Goal: Task Accomplishment & Management: Manage account settings

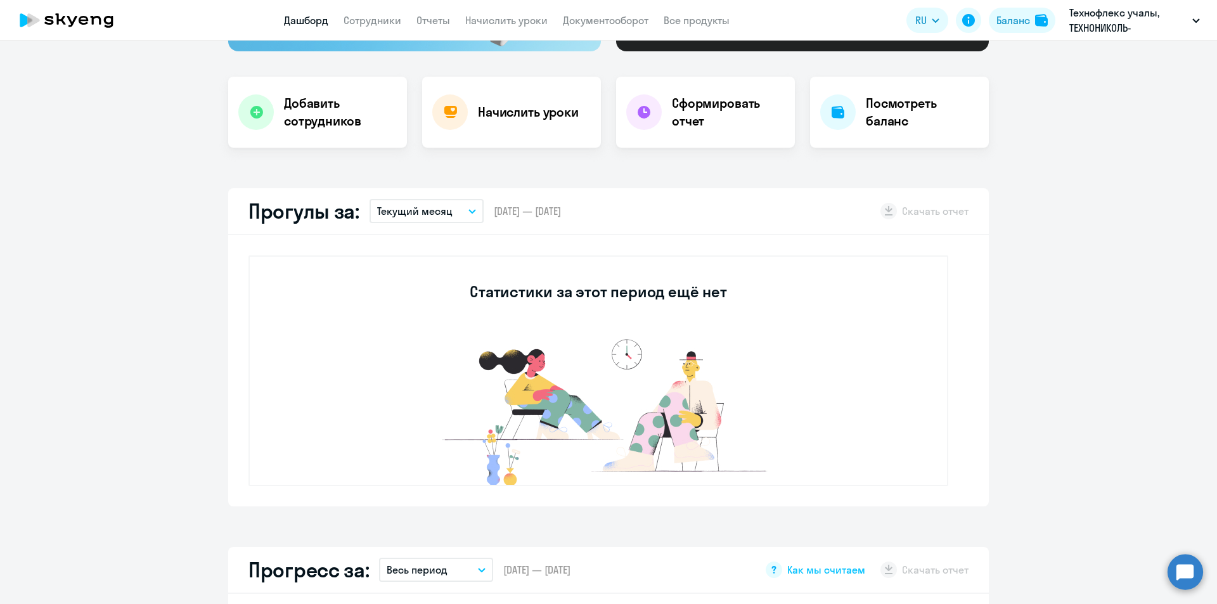
scroll to position [254, 0]
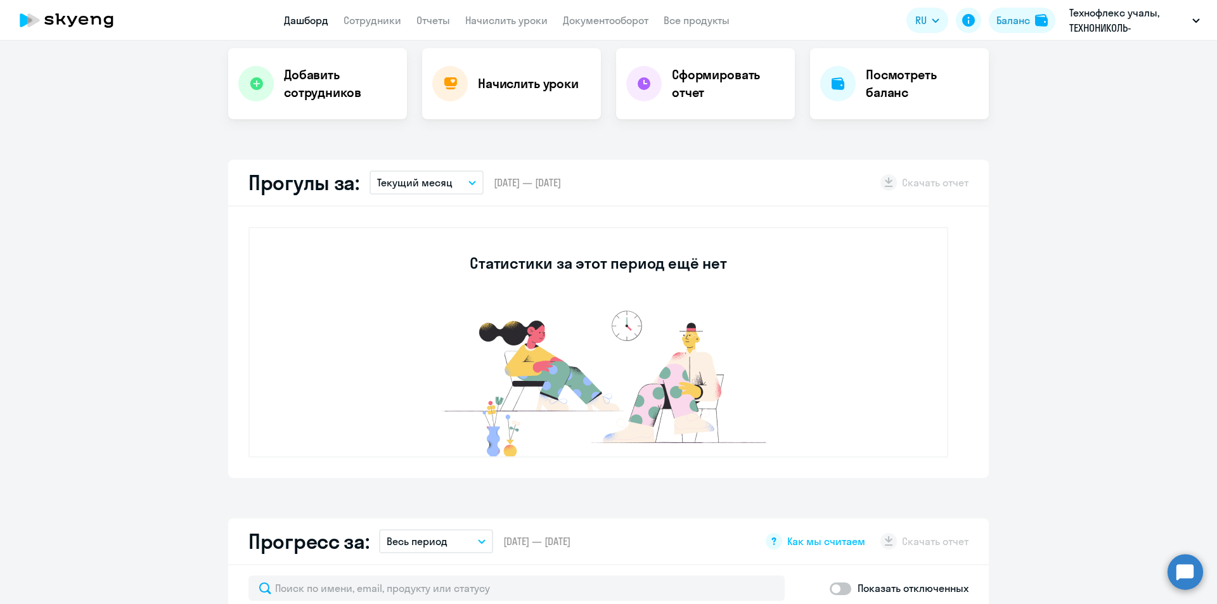
select select "30"
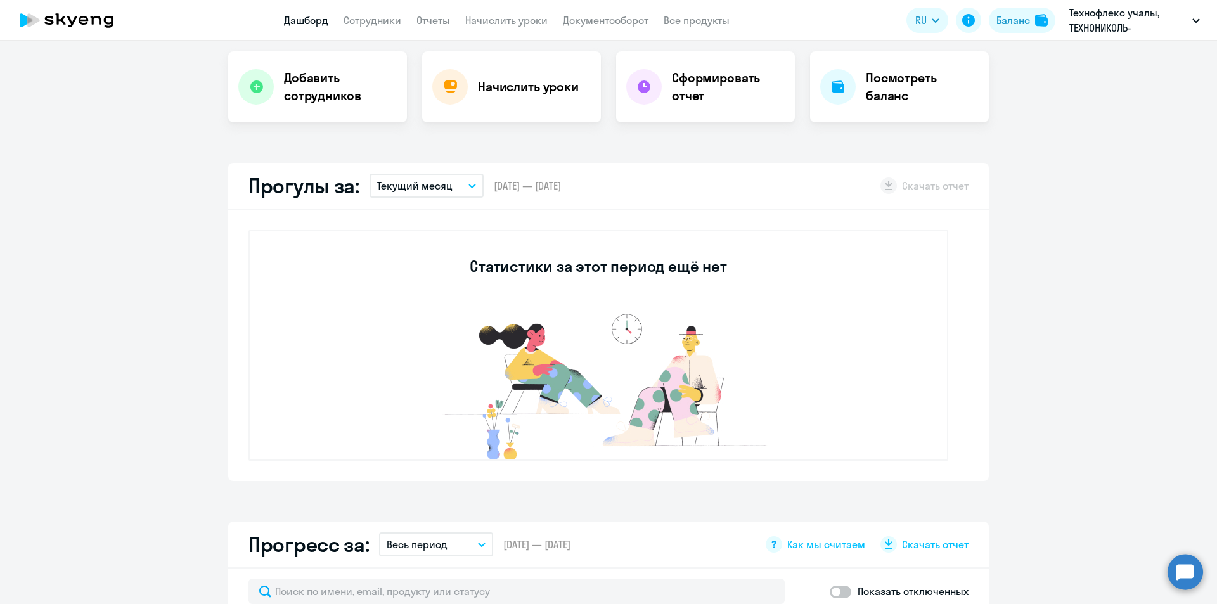
scroll to position [127, 0]
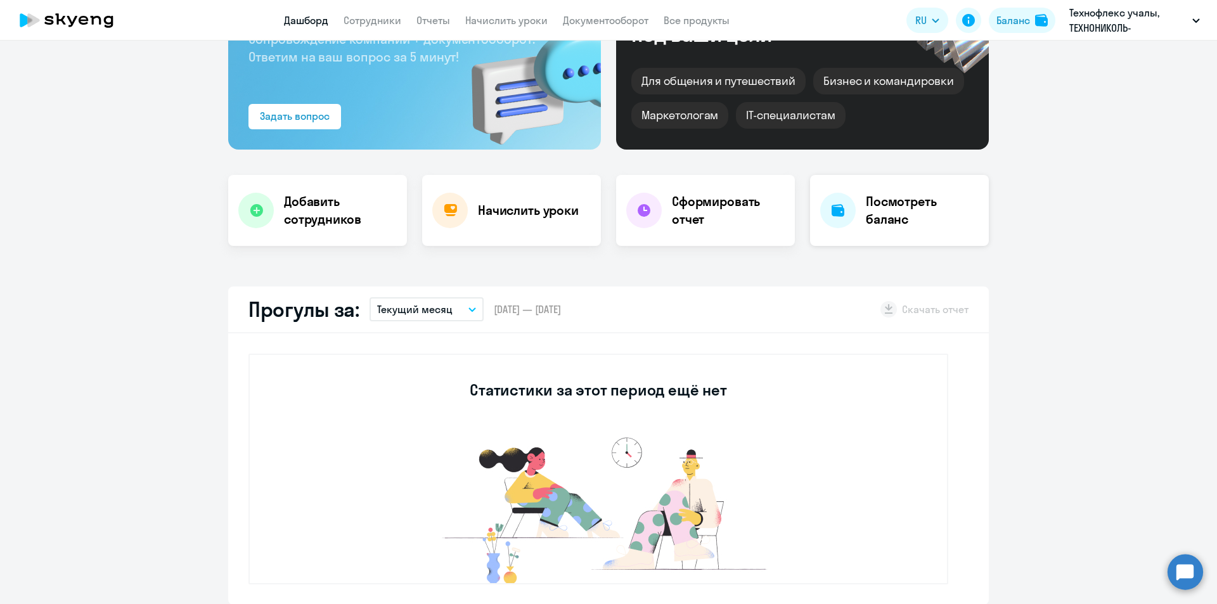
click at [875, 214] on h4 "Посмотреть баланс" at bounding box center [922, 211] width 113 height 36
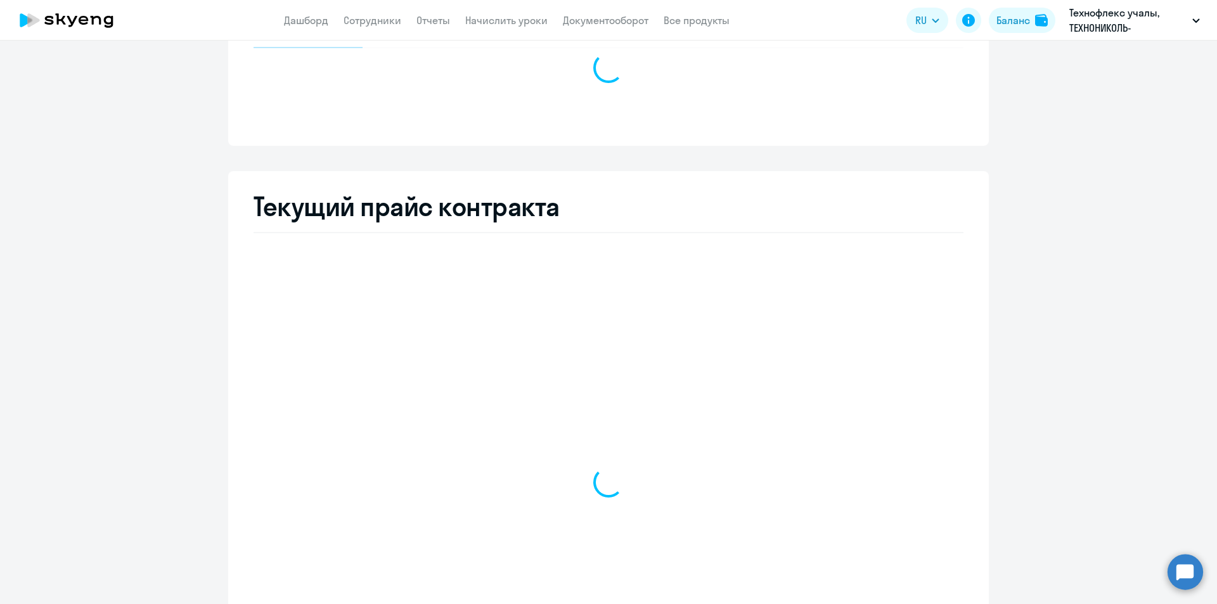
select select "english_adult_not_native_speaker"
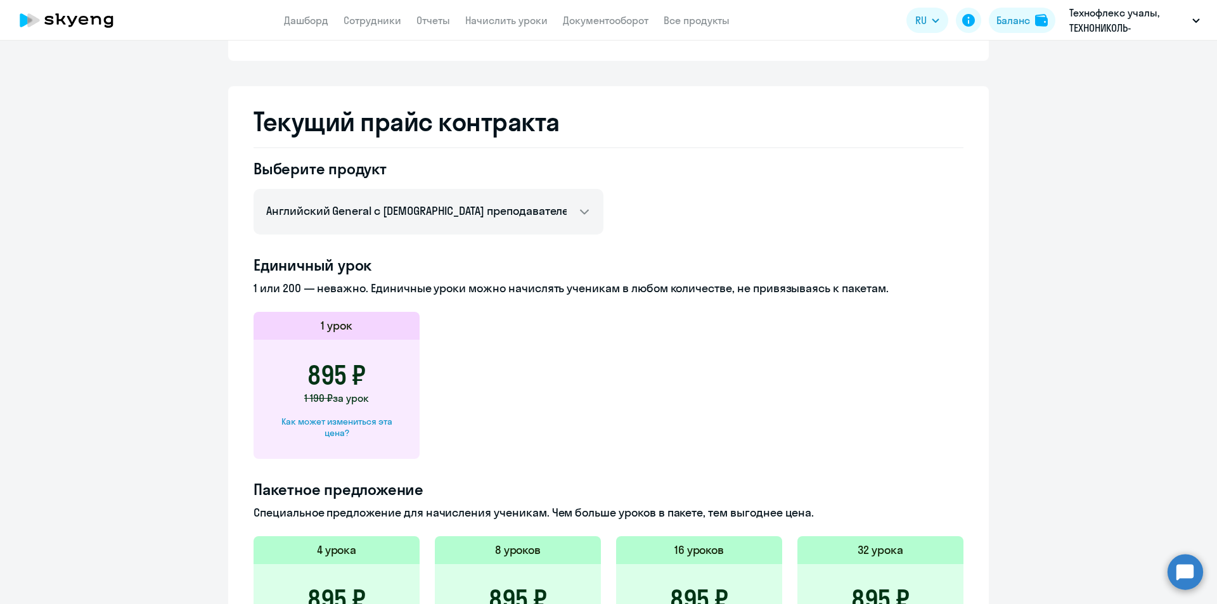
scroll to position [63, 0]
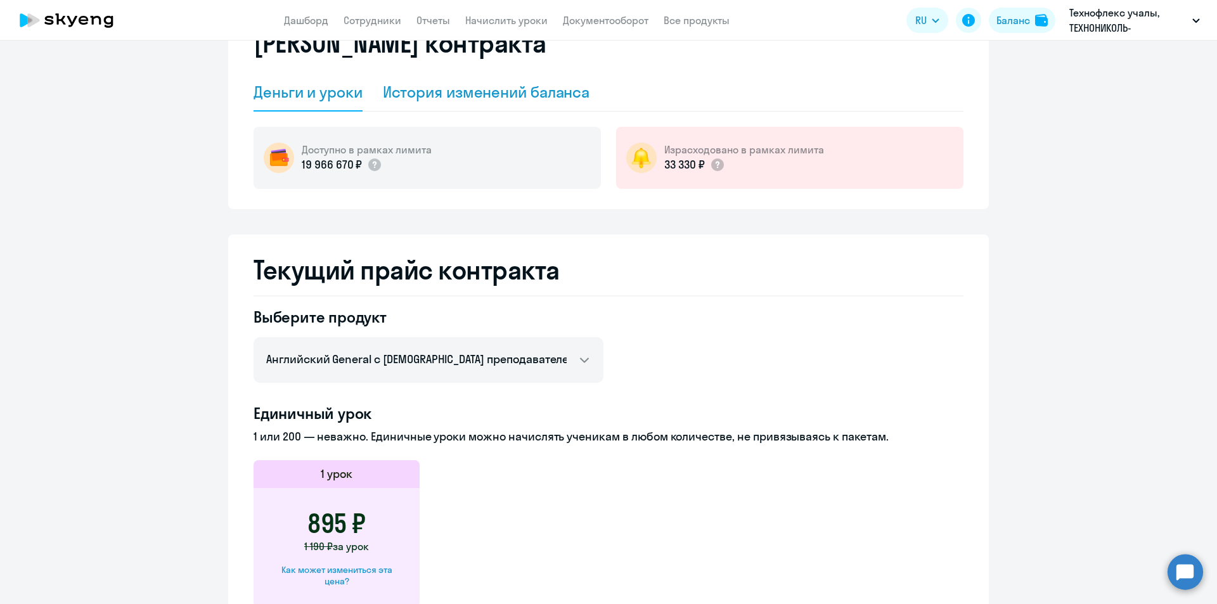
click at [439, 97] on div "История изменений баланса" at bounding box center [486, 92] width 207 height 20
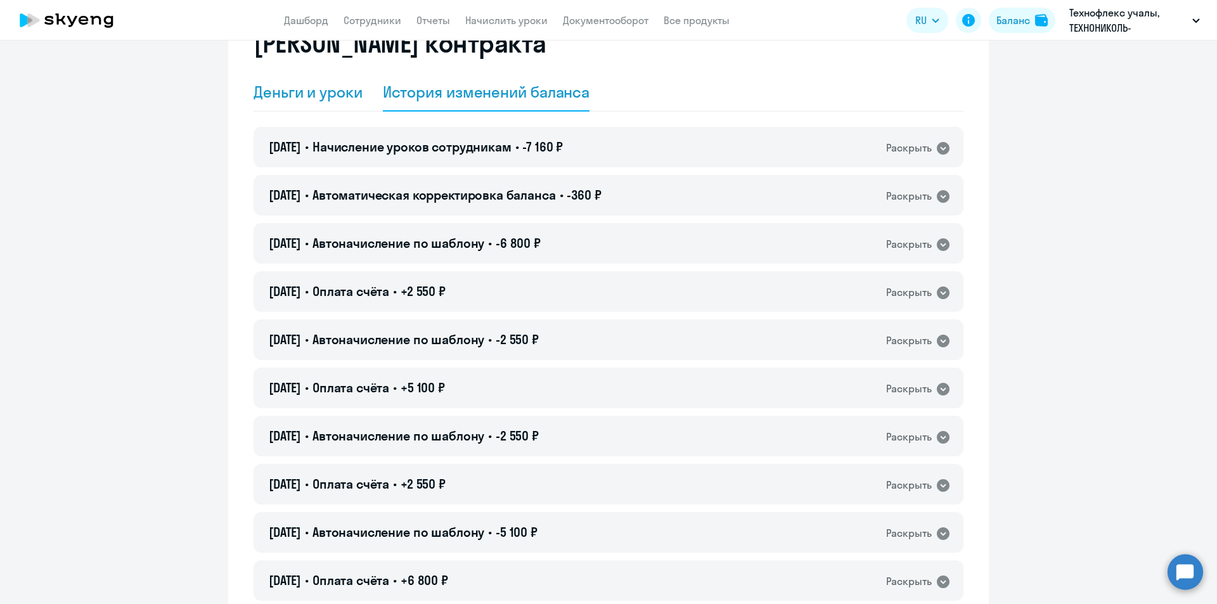
click at [323, 93] on div "Деньги и уроки" at bounding box center [308, 92] width 109 height 20
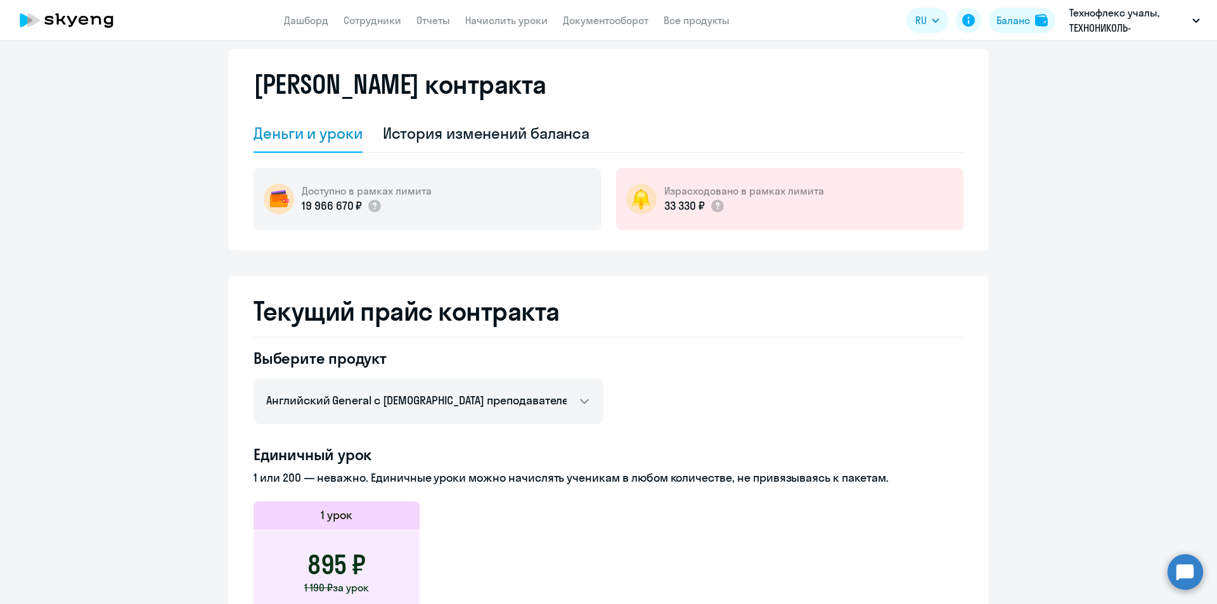
scroll to position [0, 0]
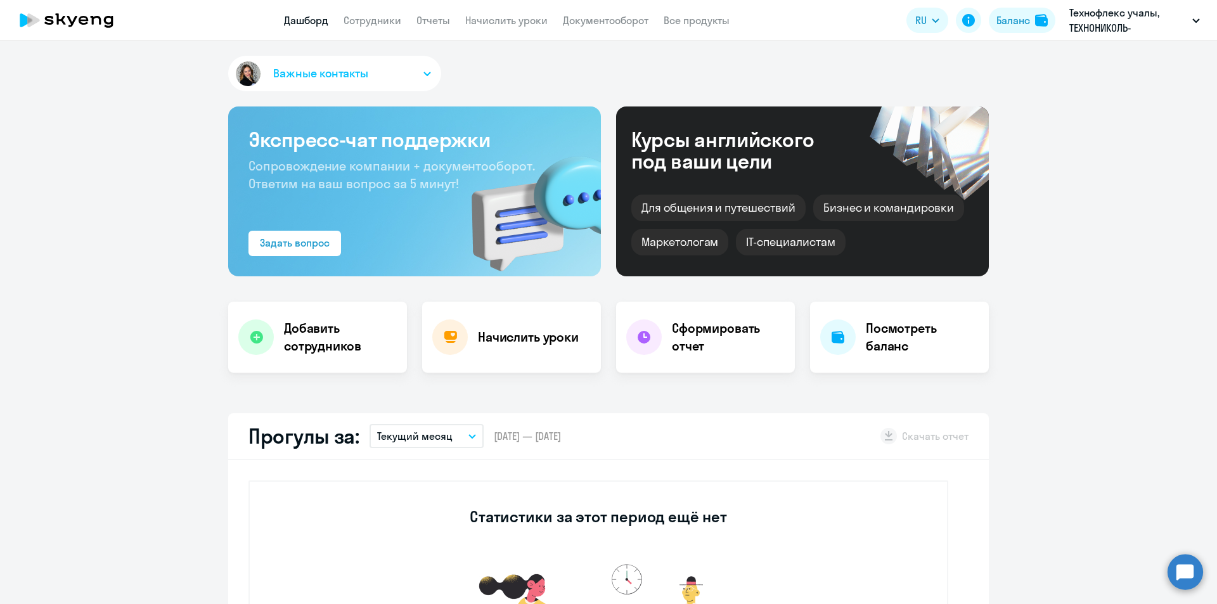
select select "30"
click at [472, 324] on div "Начислить уроки" at bounding box center [511, 337] width 179 height 71
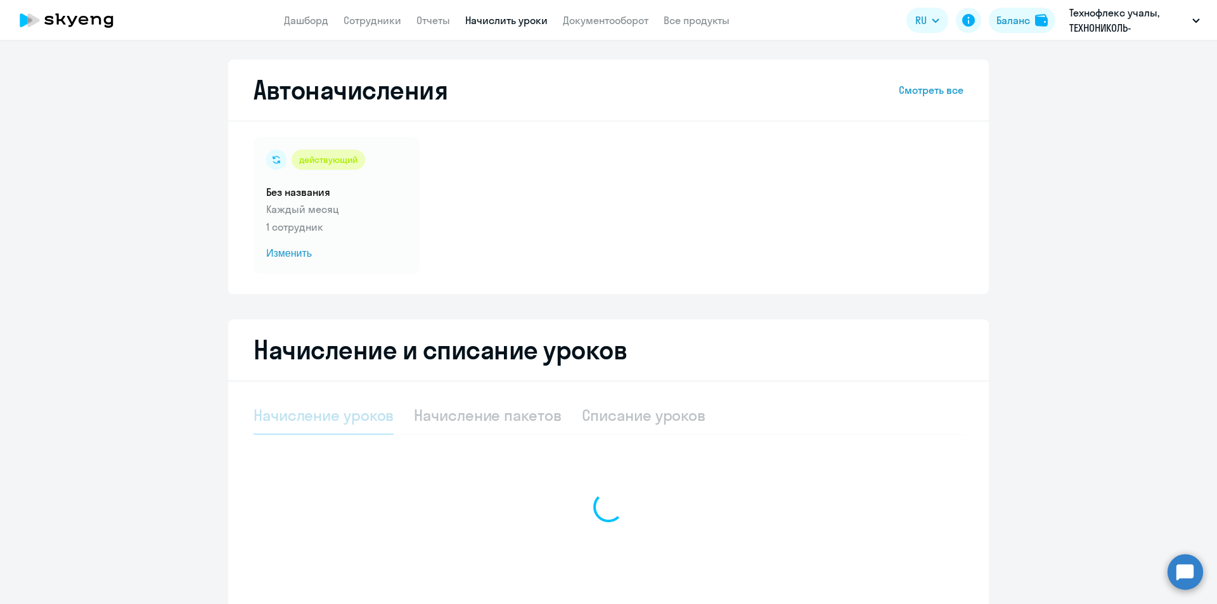
select select "10"
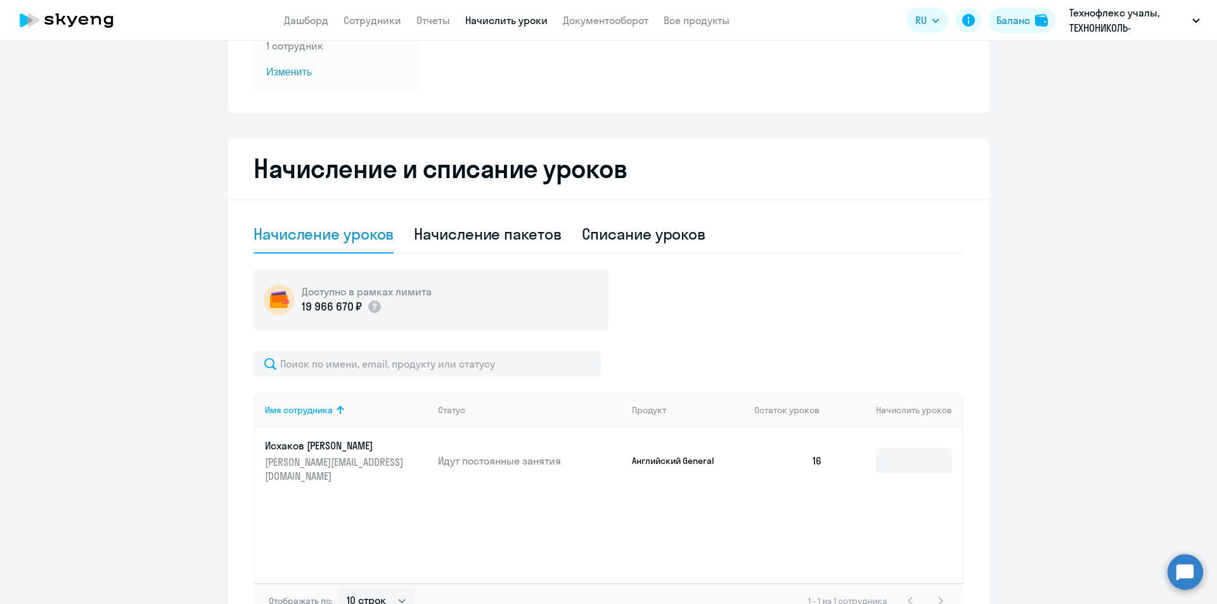
scroll to position [267, 0]
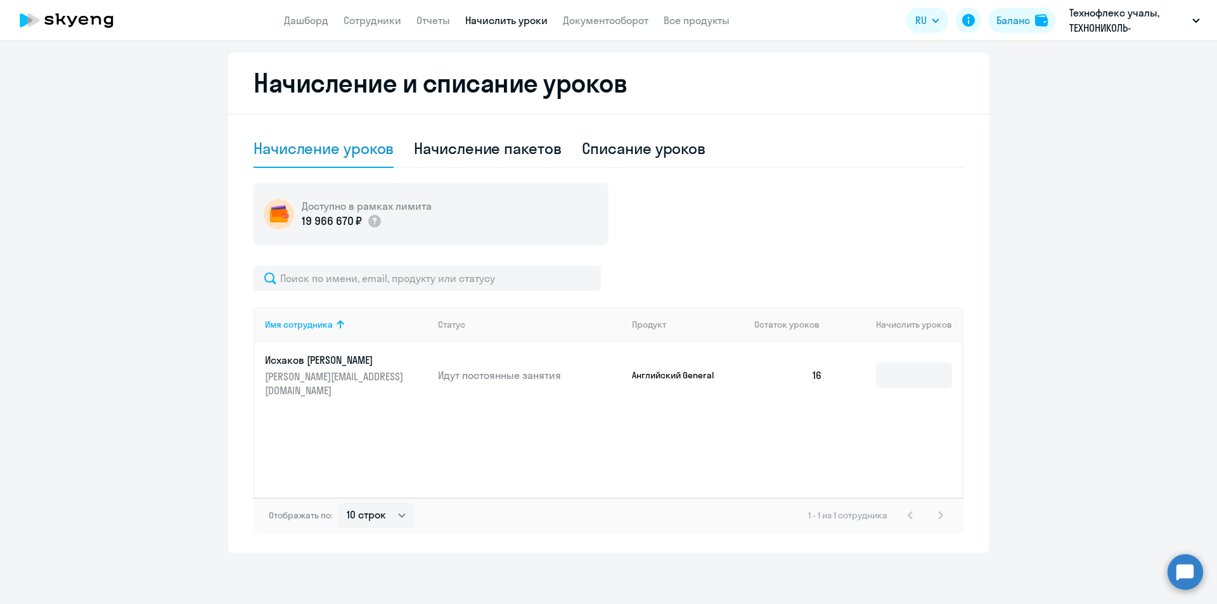
click at [815, 368] on td "16" at bounding box center [788, 375] width 89 height 67
click at [824, 353] on td "16" at bounding box center [788, 375] width 89 height 67
click at [906, 365] on input at bounding box center [914, 375] width 76 height 25
click at [634, 148] on div "Списание уроков" at bounding box center [644, 148] width 124 height 20
select select "10"
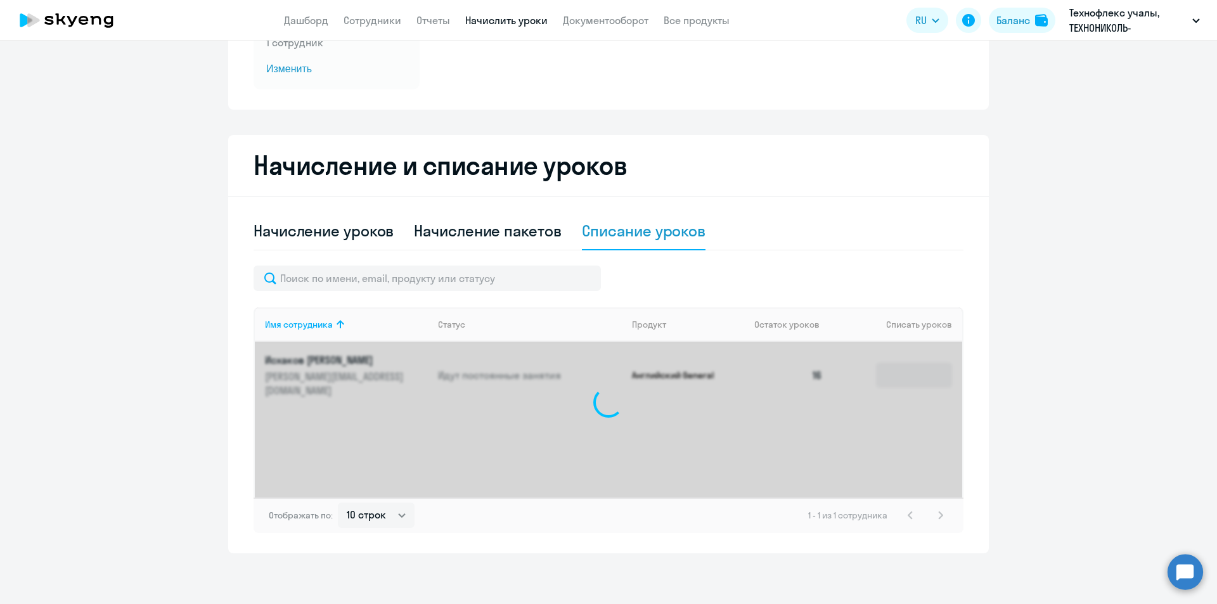
scroll to position [185, 0]
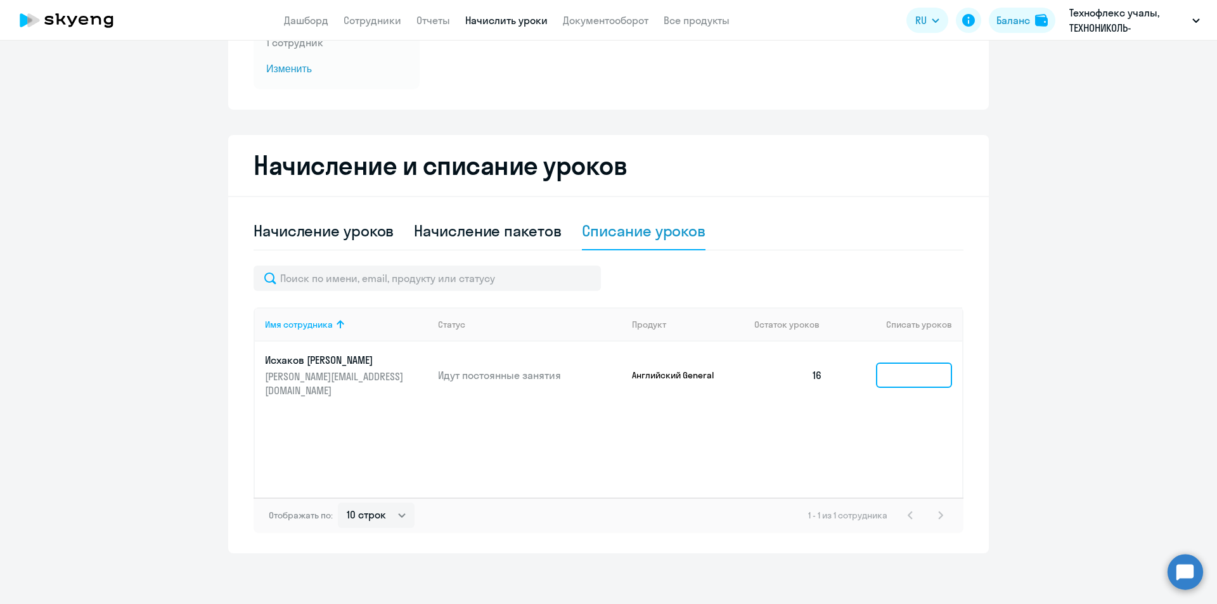
click at [894, 366] on input at bounding box center [914, 375] width 76 height 25
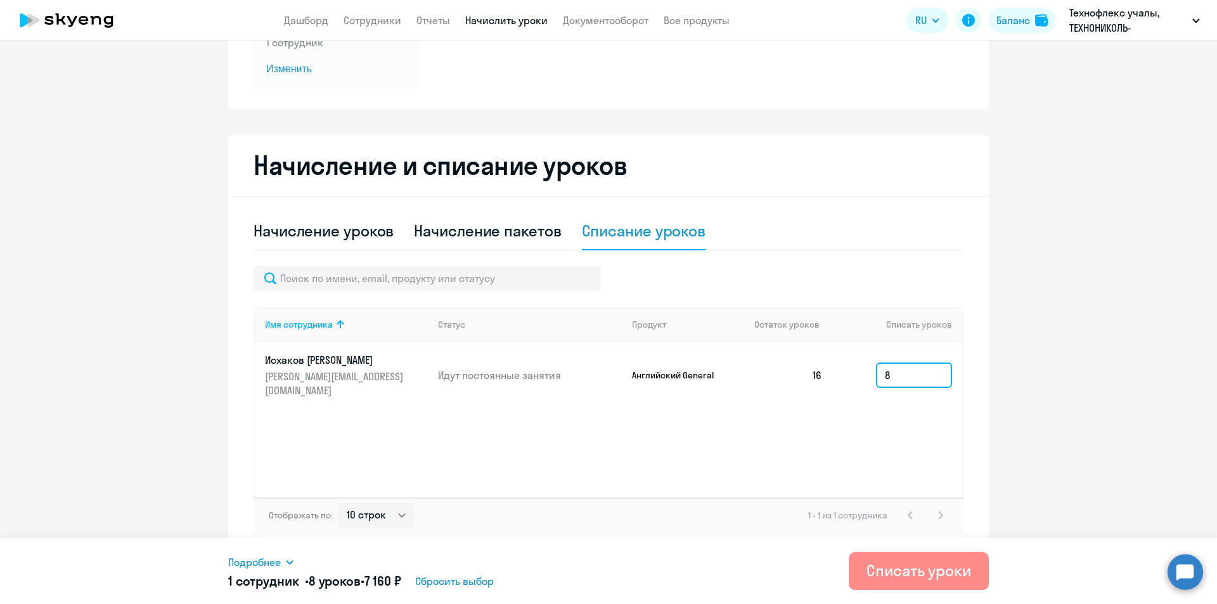
type input "8"
click at [947, 571] on div "Списать уроки" at bounding box center [919, 570] width 105 height 20
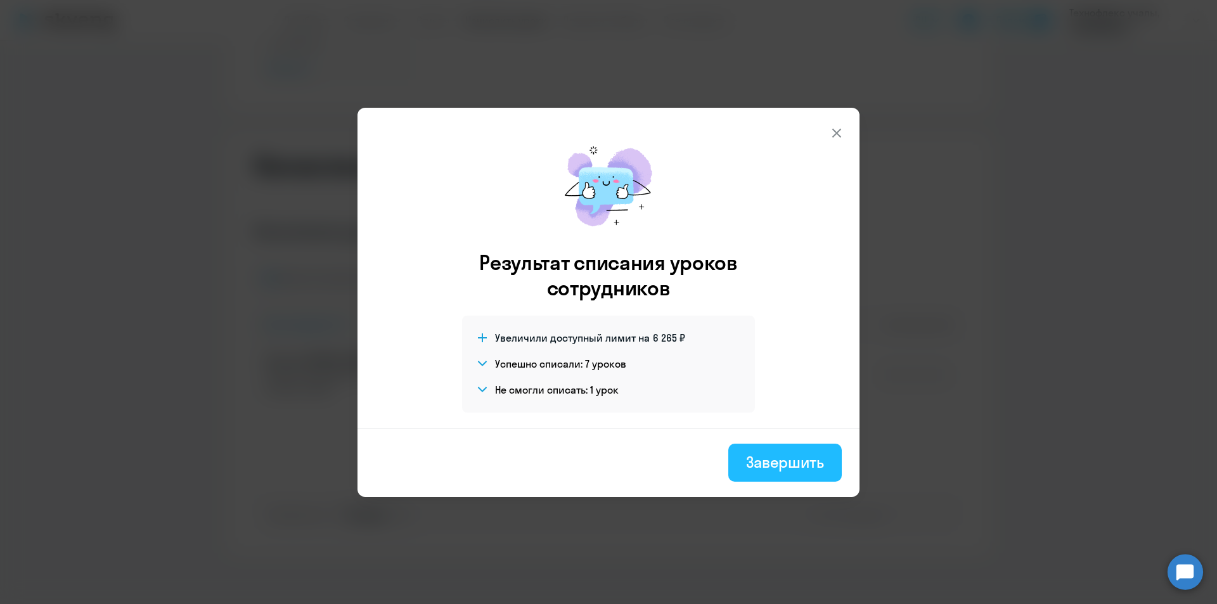
click at [758, 464] on div "Завершить" at bounding box center [785, 462] width 78 height 20
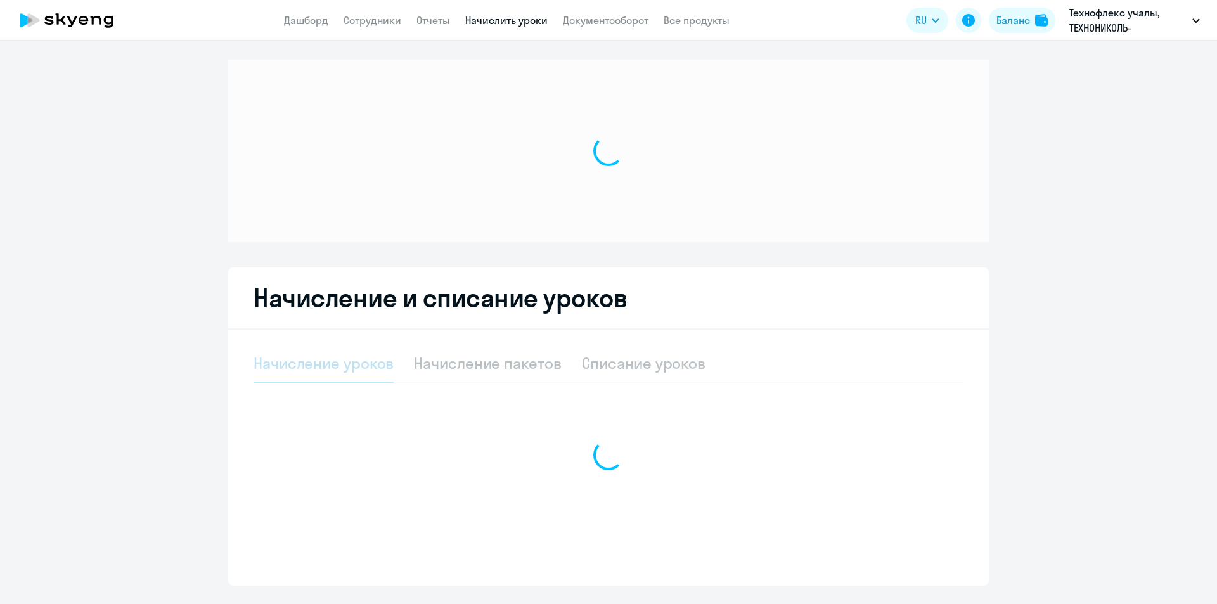
select select "10"
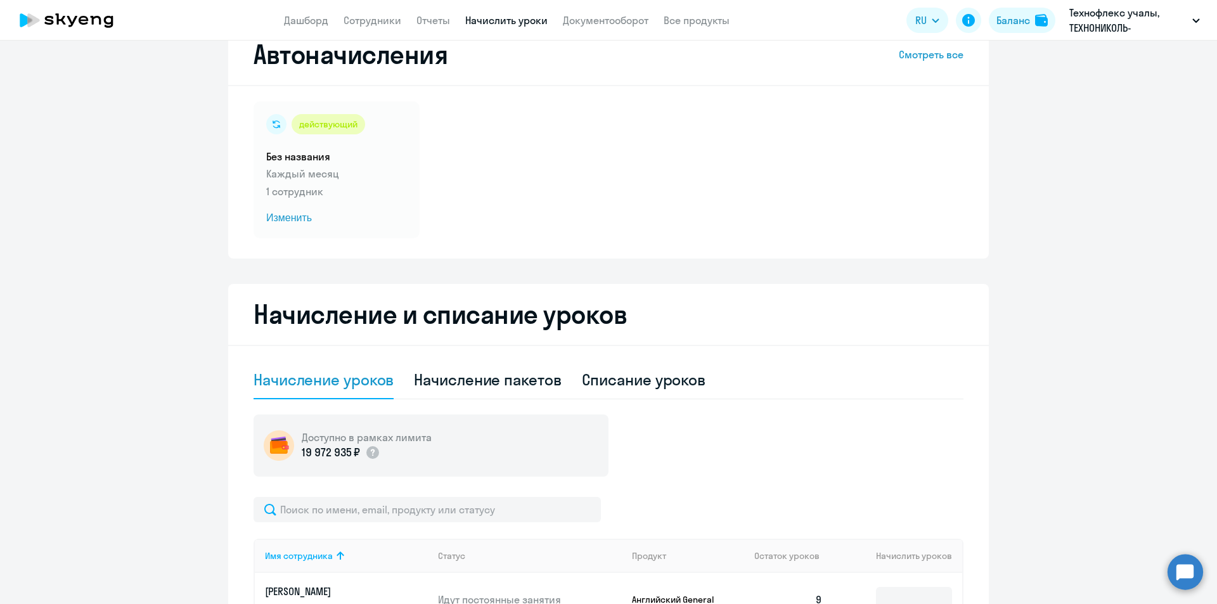
scroll to position [63, 0]
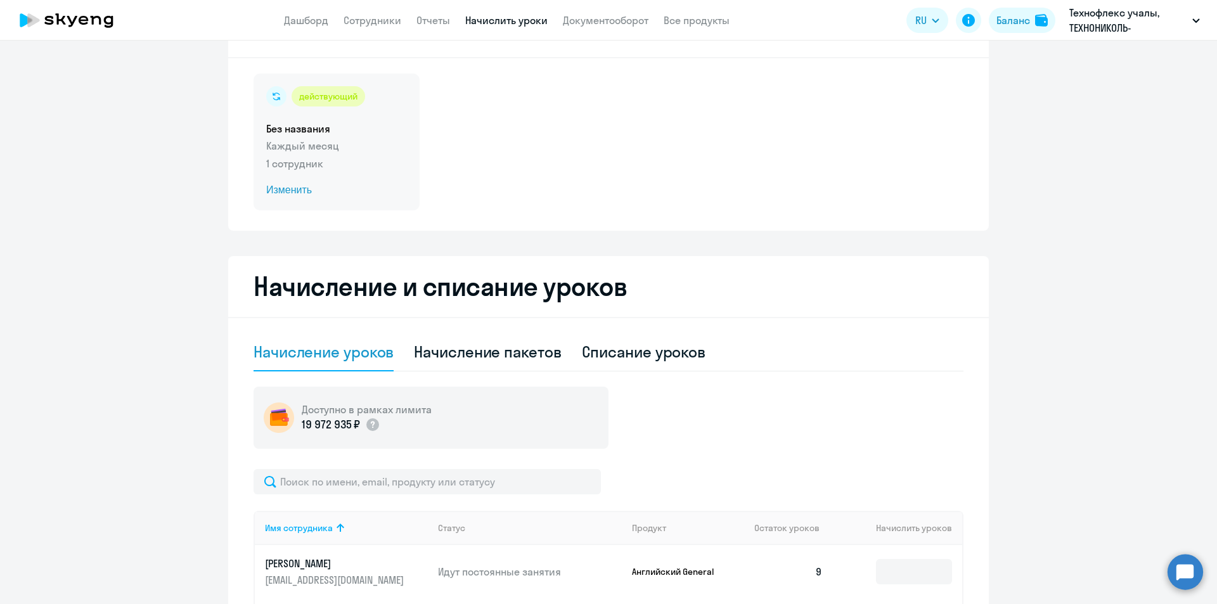
click at [297, 190] on span "Изменить" at bounding box center [336, 190] width 141 height 15
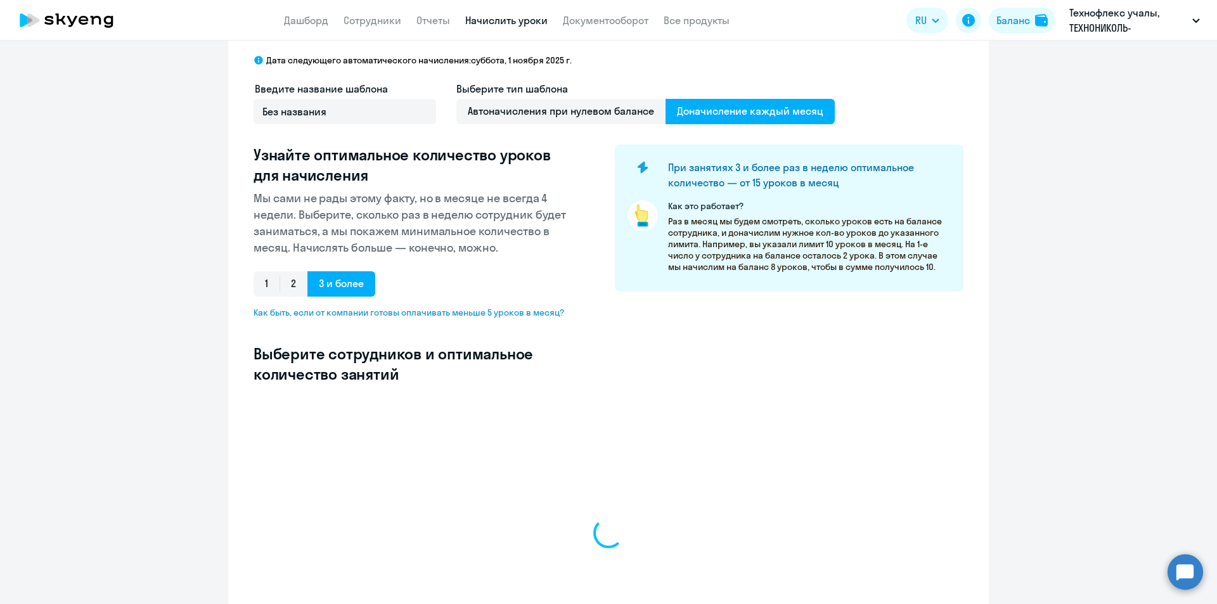
select select "10"
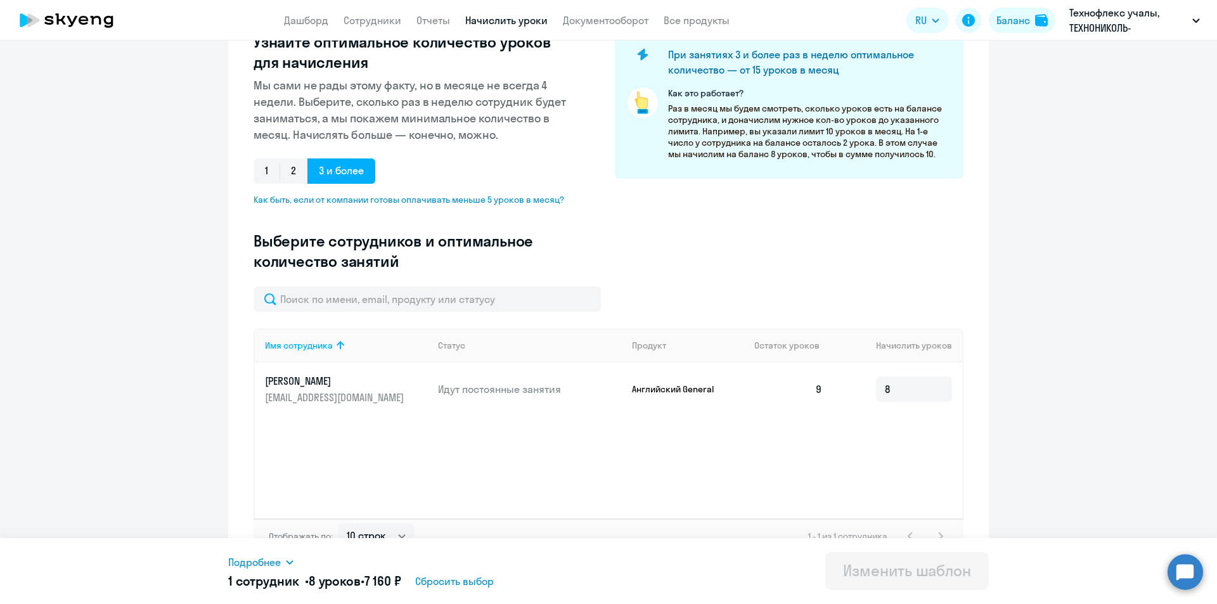
scroll to position [197, 0]
